Goal: Task Accomplishment & Management: Complete application form

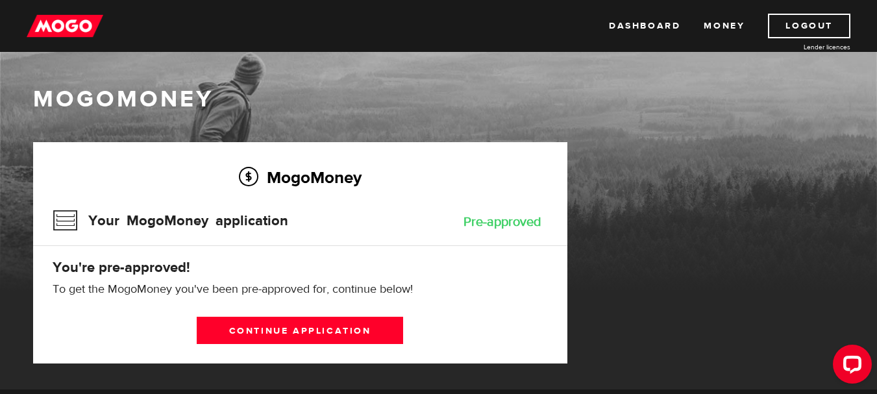
scroll to position [65, 0]
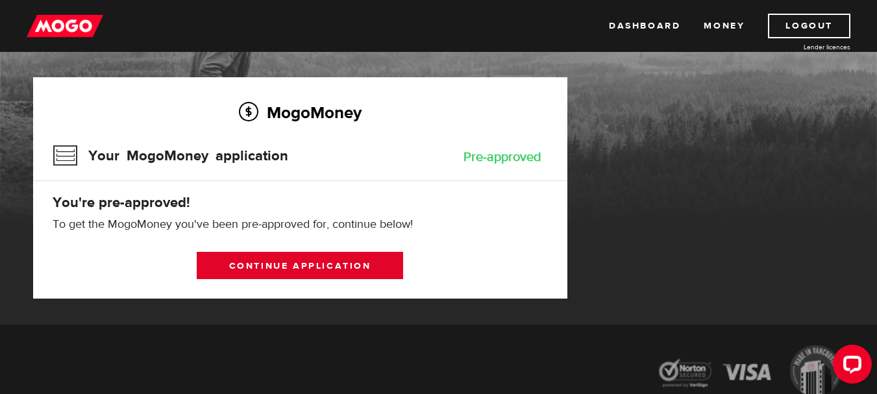
click at [268, 266] on link "Continue application" at bounding box center [300, 265] width 206 height 27
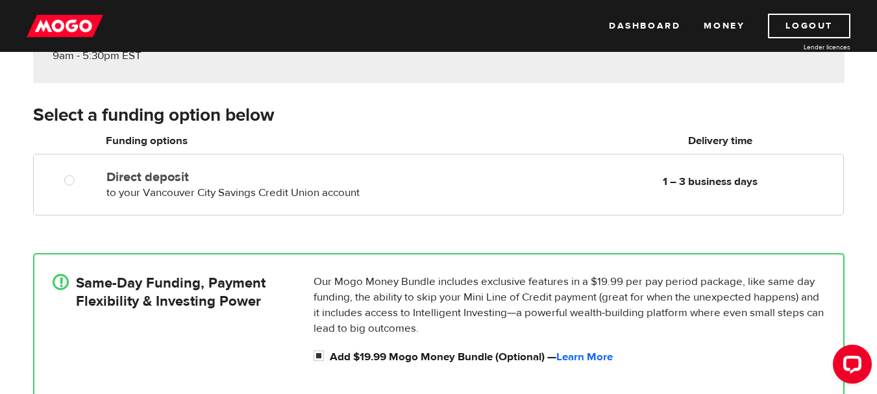
scroll to position [195, 0]
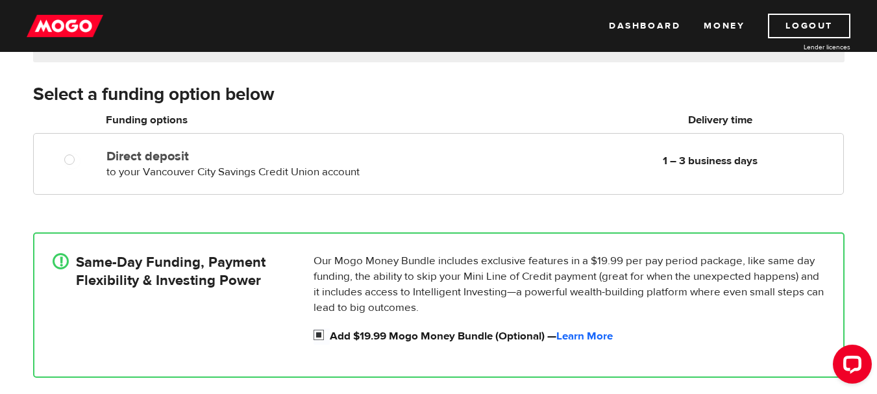
click at [319, 337] on input "Add $19.99 Mogo Money Bundle (Optional) — Learn More" at bounding box center [321, 336] width 16 height 16
checkbox input "false"
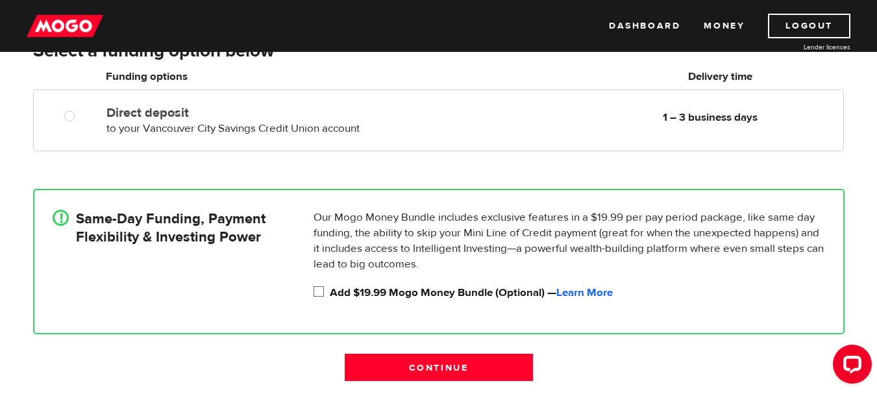
scroll to position [260, 0]
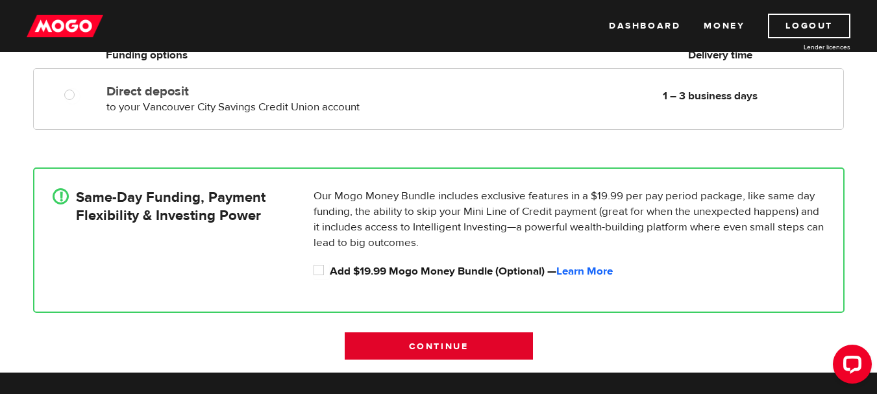
click at [472, 340] on input "Continue" at bounding box center [439, 345] width 188 height 27
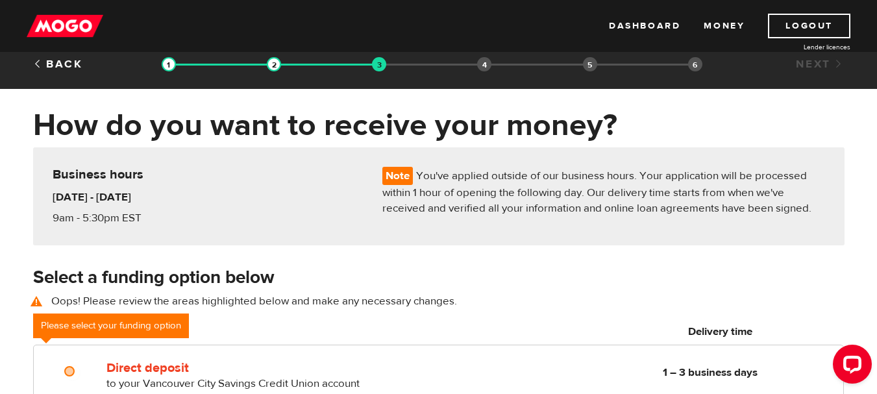
scroll to position [0, 0]
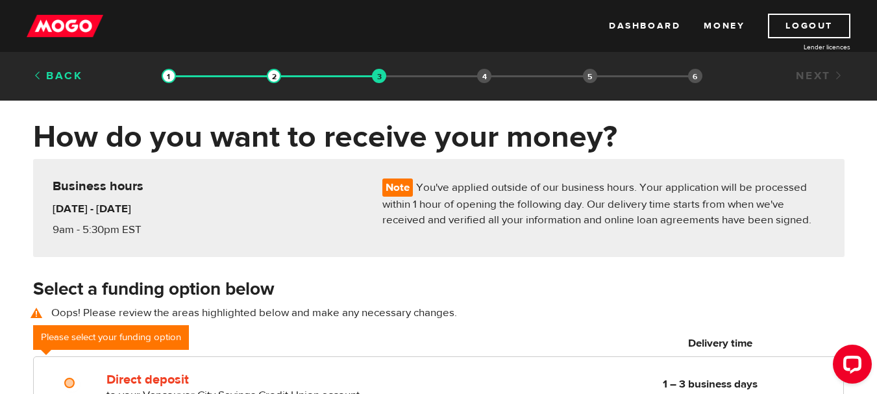
click at [40, 74] on link "Back" at bounding box center [58, 76] width 50 height 14
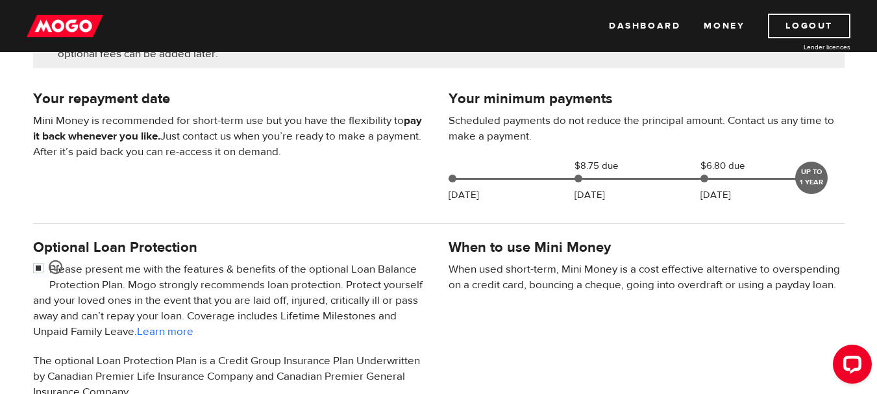
scroll to position [325, 0]
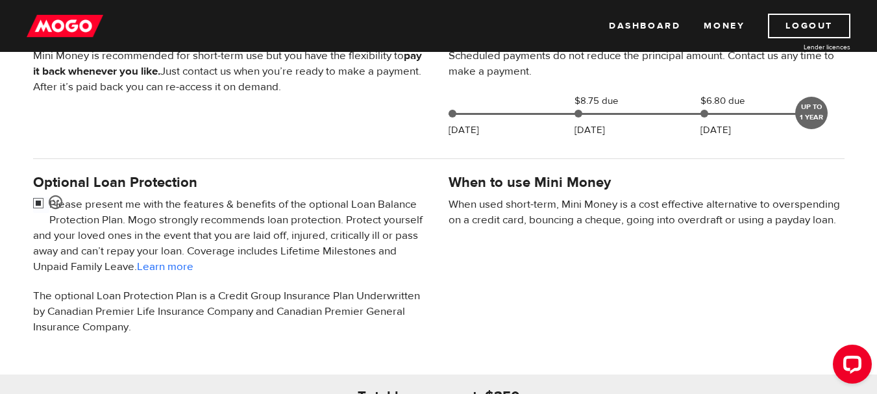
click at [36, 199] on input "checkbox" at bounding box center [41, 205] width 16 height 16
checkbox input "false"
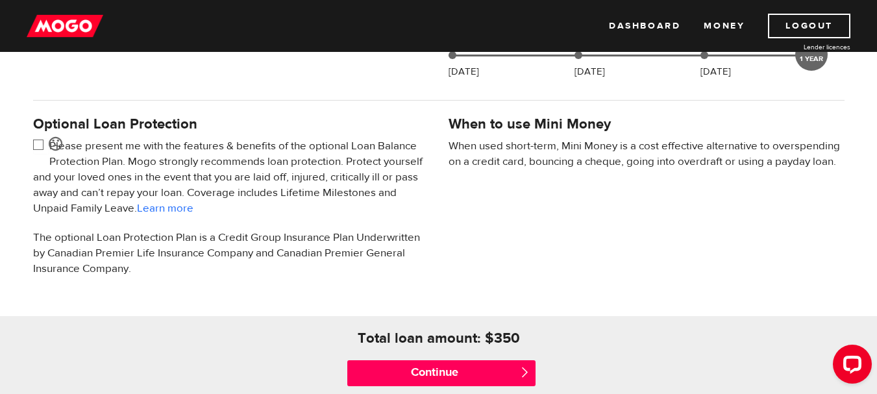
scroll to position [389, 0]
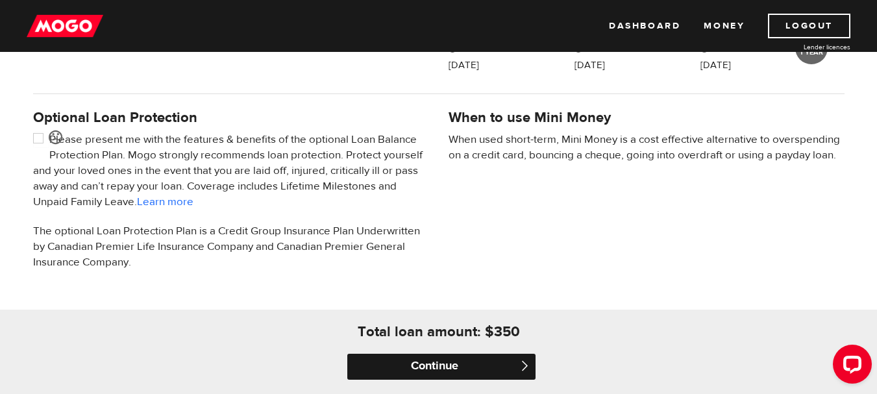
click at [481, 354] on input "Continue" at bounding box center [441, 367] width 188 height 26
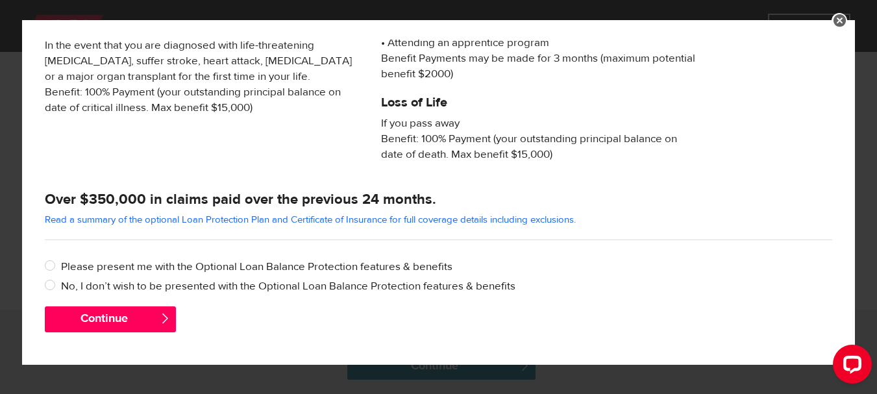
scroll to position [318, 0]
click at [45, 285] on input "No, I don’t wish to be presented with the Optional Loan Balance Protection feat…" at bounding box center [53, 286] width 16 height 16
radio input "true"
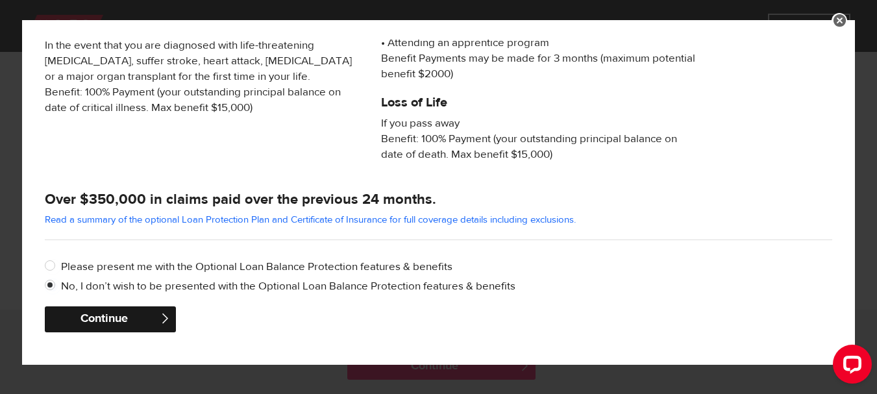
click at [68, 314] on button "Continue" at bounding box center [110, 319] width 131 height 26
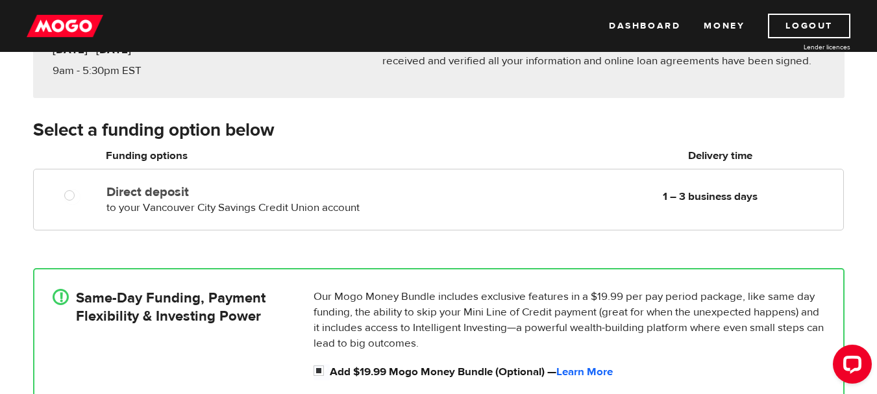
scroll to position [195, 0]
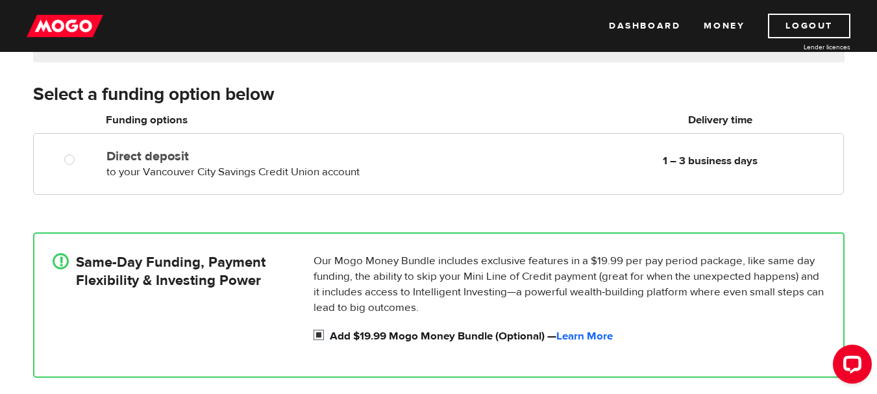
click at [317, 336] on input "Add $19.99 Mogo Money Bundle (Optional) — Learn More" at bounding box center [321, 336] width 16 height 16
checkbox input "false"
click at [598, 332] on link "Learn More" at bounding box center [584, 336] width 56 height 14
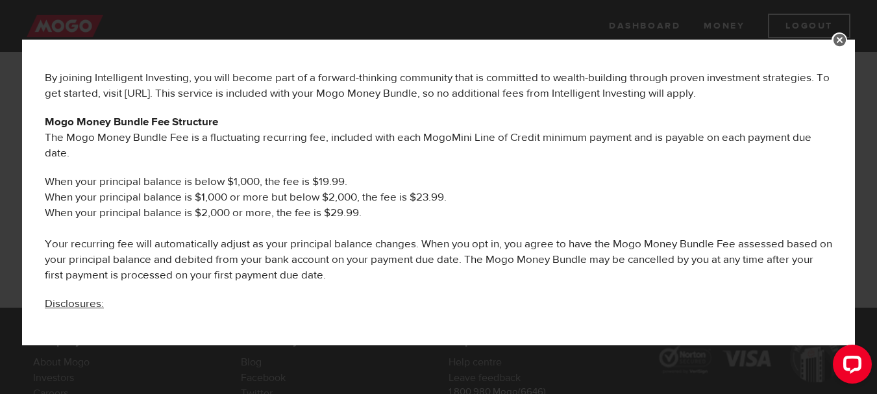
scroll to position [779, 0]
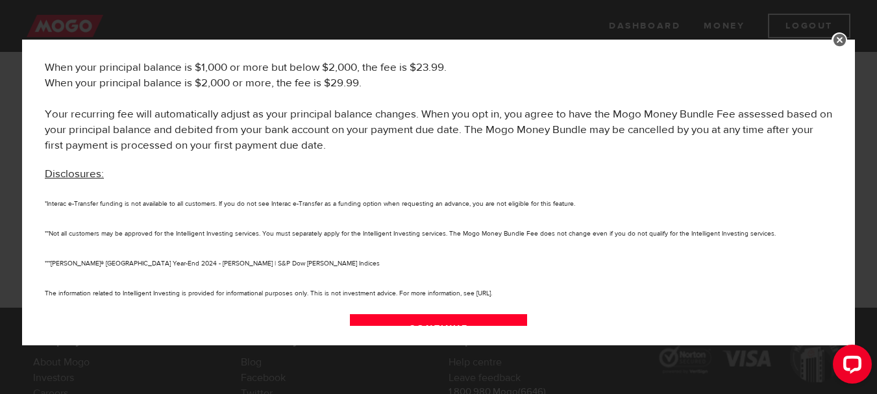
click at [840, 38] on link at bounding box center [839, 40] width 16 height 16
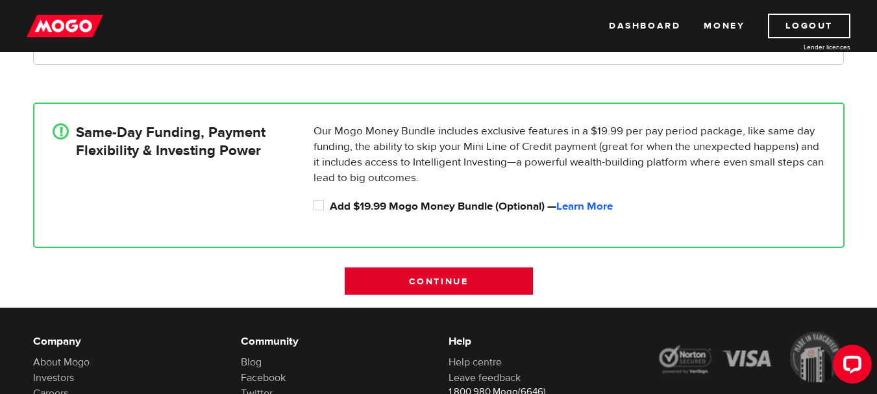
click at [500, 288] on input "Continue" at bounding box center [439, 280] width 188 height 27
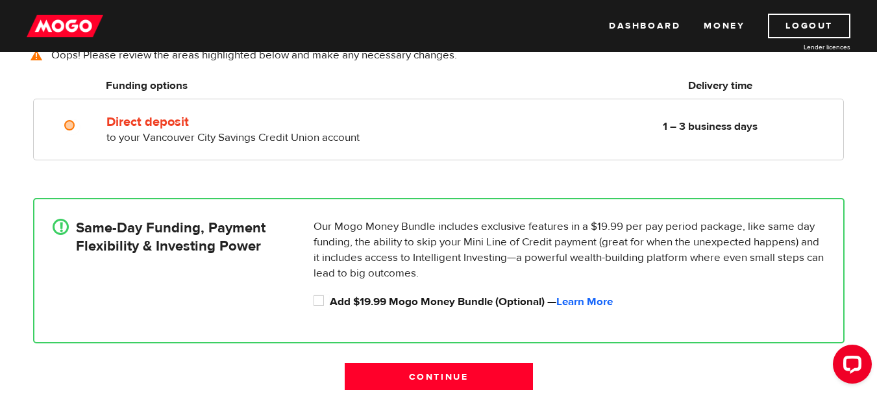
scroll to position [245, 0]
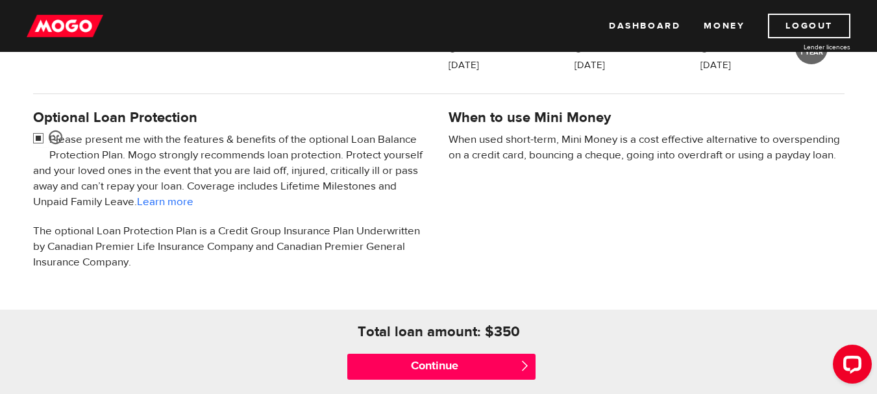
click at [38, 137] on input "checkbox" at bounding box center [41, 140] width 16 height 16
click at [36, 136] on input "checkbox" at bounding box center [41, 140] width 16 height 16
checkbox input "false"
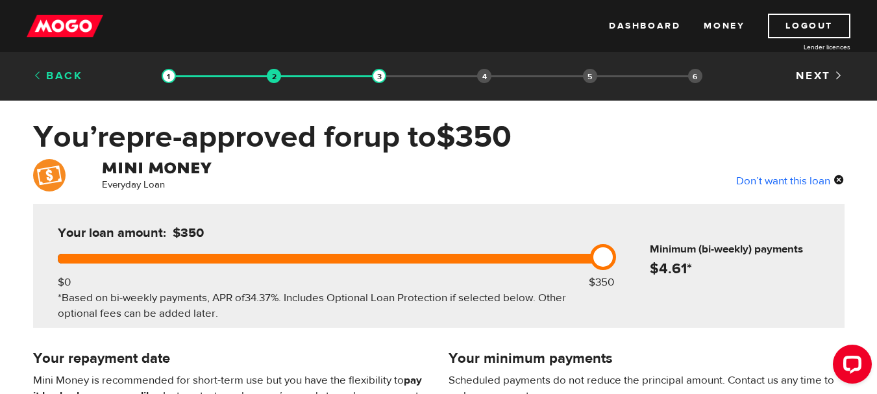
click at [66, 70] on link "Back" at bounding box center [58, 76] width 50 height 14
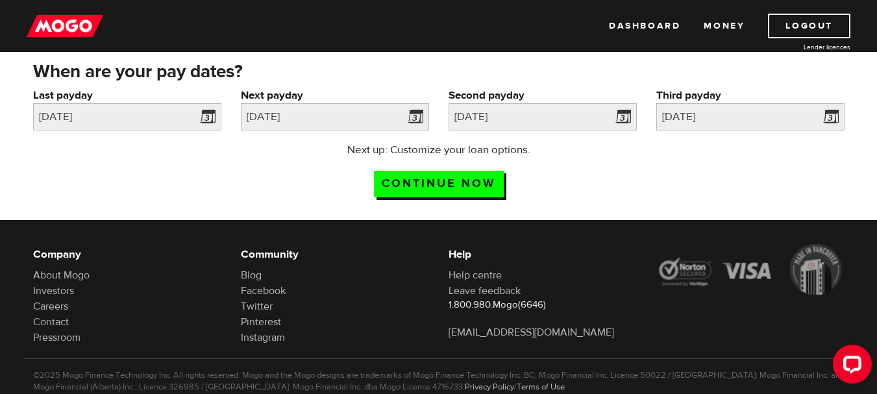
scroll to position [130, 0]
